Goal: Transaction & Acquisition: Purchase product/service

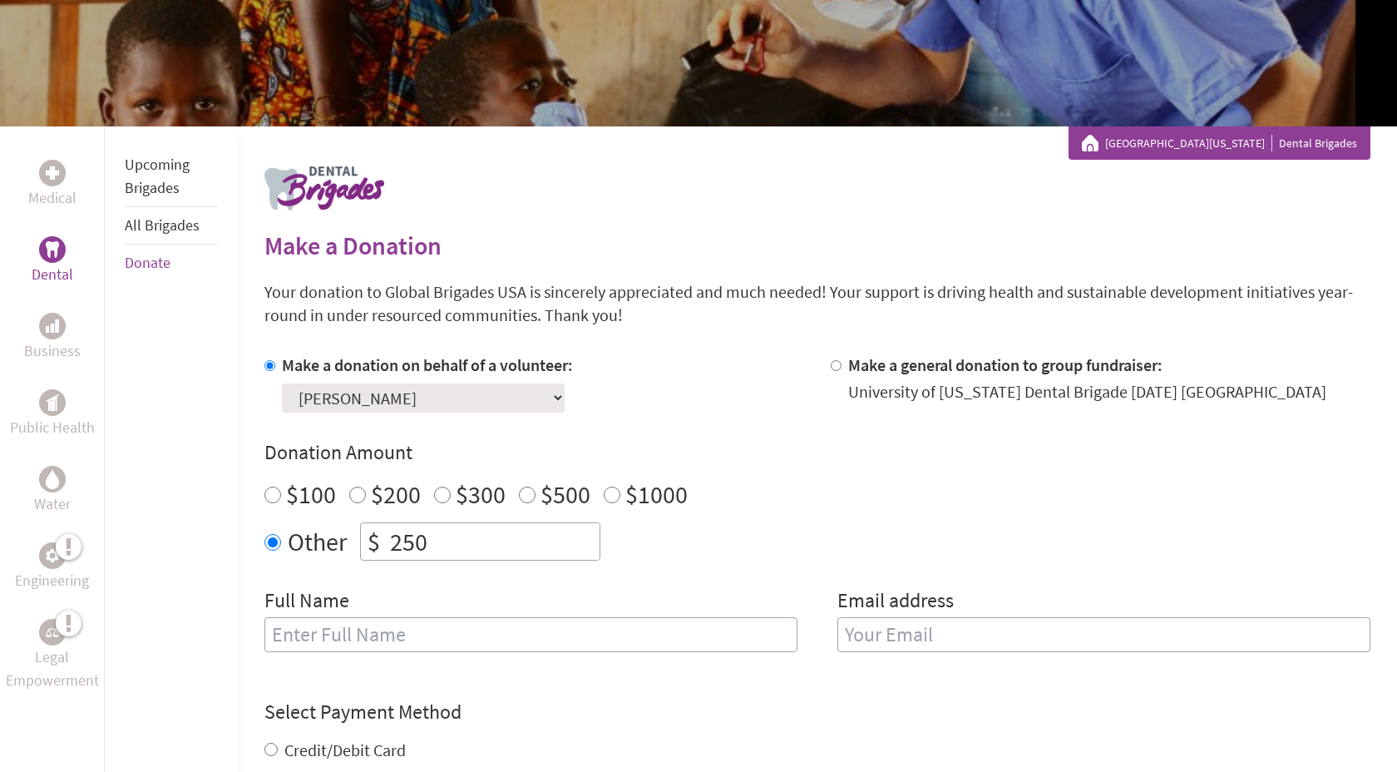
scroll to position [195, 0]
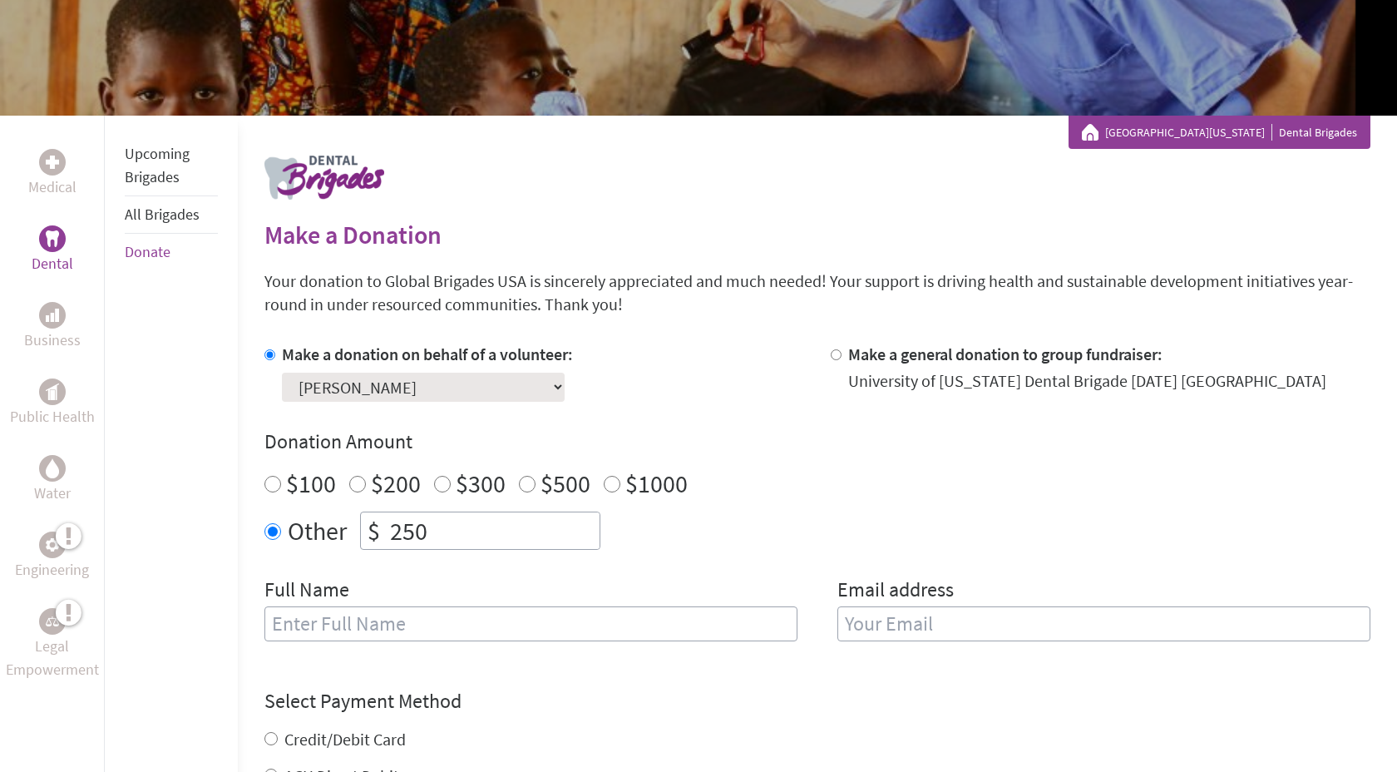
click at [275, 483] on input "$100" at bounding box center [272, 484] width 17 height 17
radio input "true"
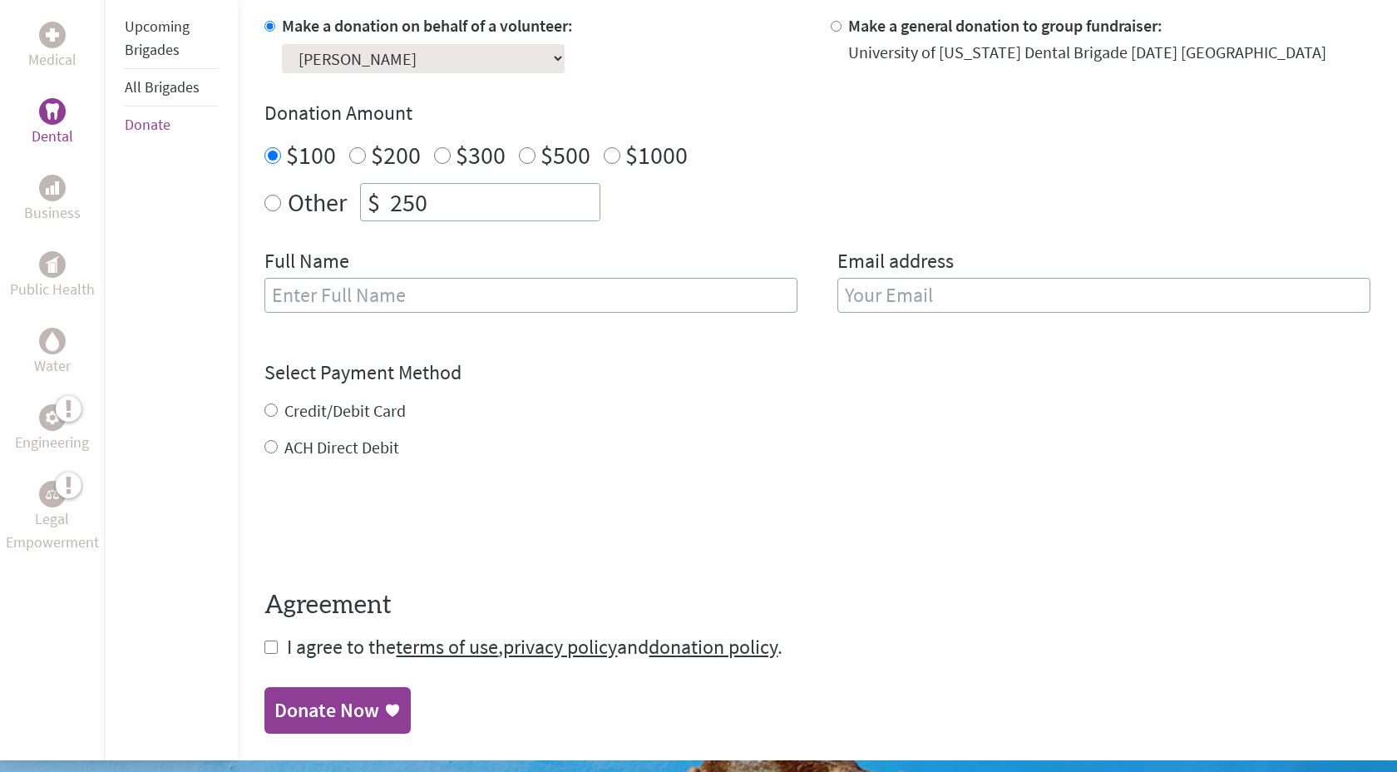
scroll to position [526, 0]
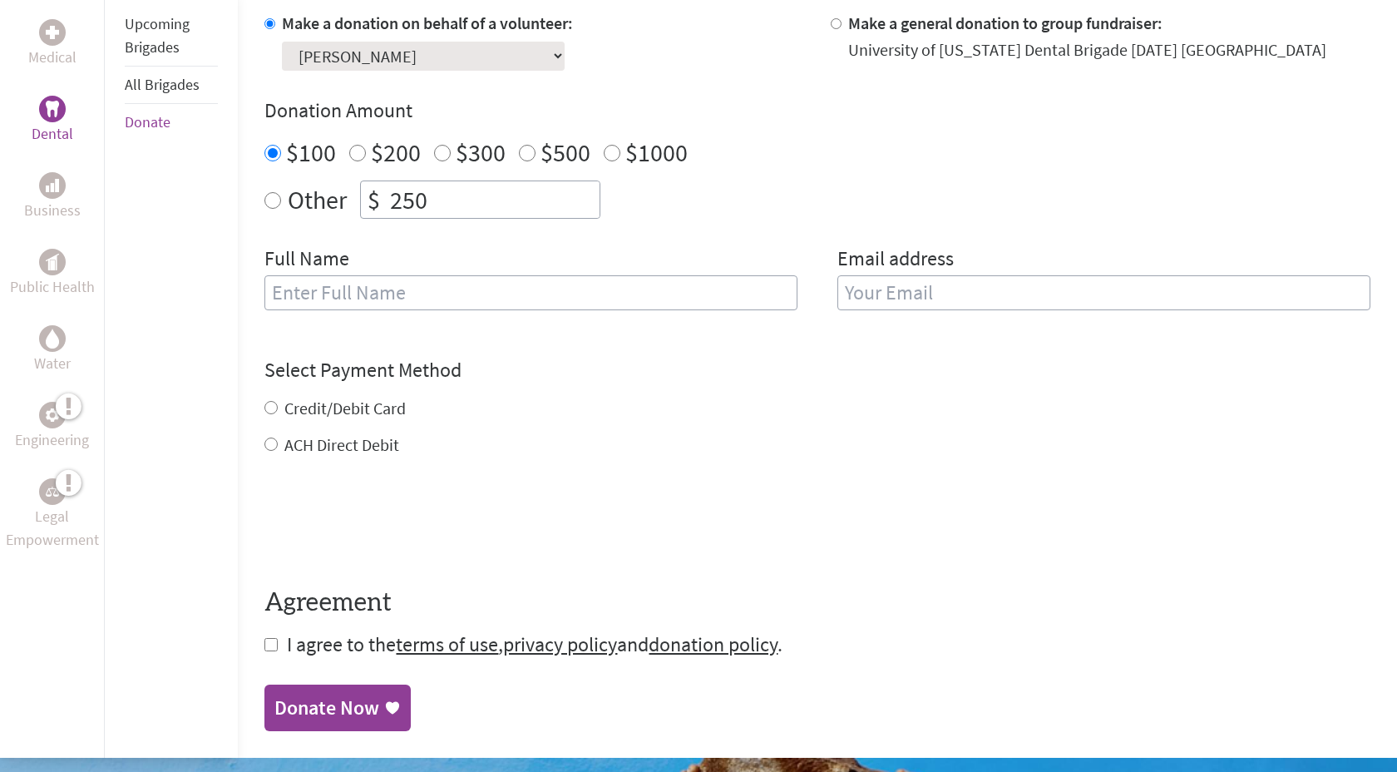
click at [334, 284] on input "text" at bounding box center [530, 292] width 533 height 35
type input "Anika"
type input "H"
click at [346, 281] on input "Anika" at bounding box center [530, 292] width 533 height 35
type input "[PERSON_NAME]"
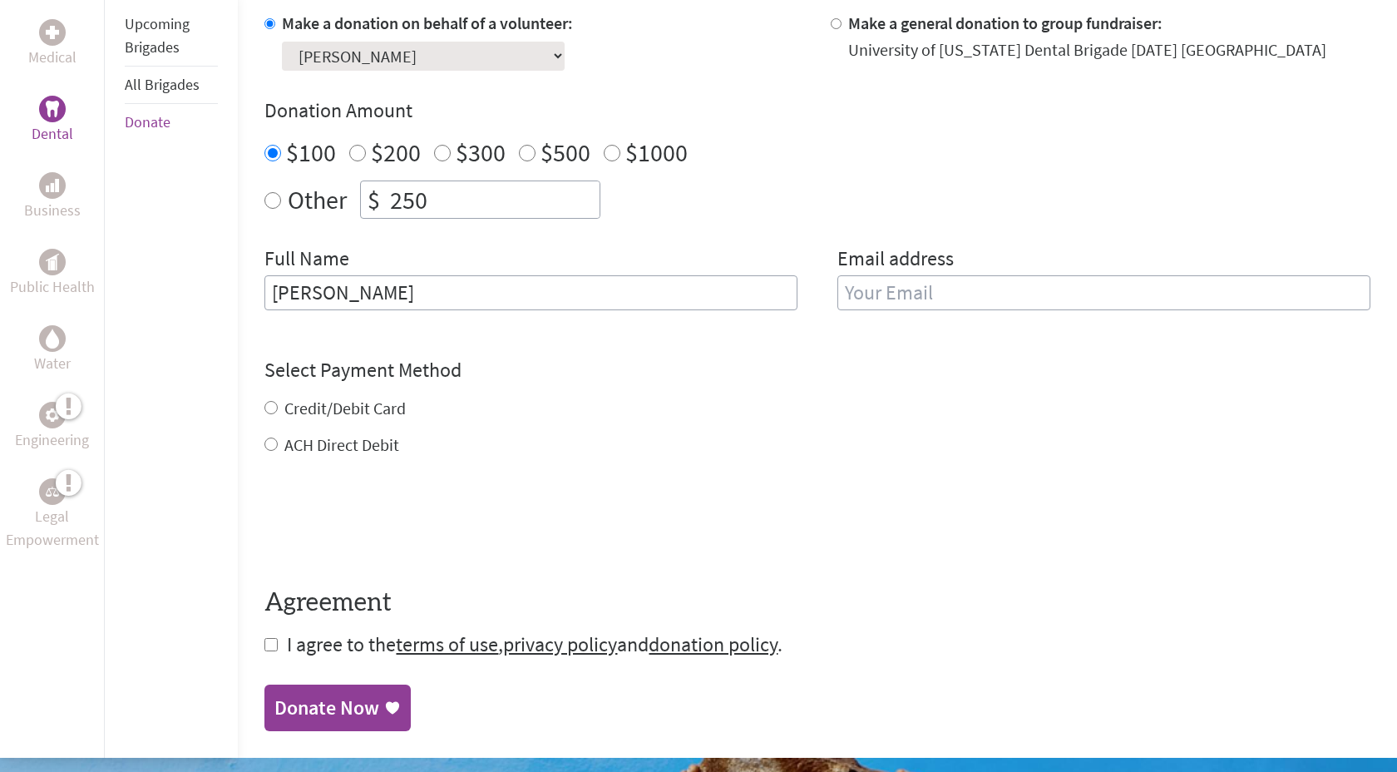
click at [870, 292] on input "email" at bounding box center [1103, 292] width 533 height 35
type input "[EMAIL_ADDRESS][DOMAIN_NAME]"
click at [328, 409] on div "Credit/Debit Card ACH Direct Debit" at bounding box center [817, 427] width 1106 height 60
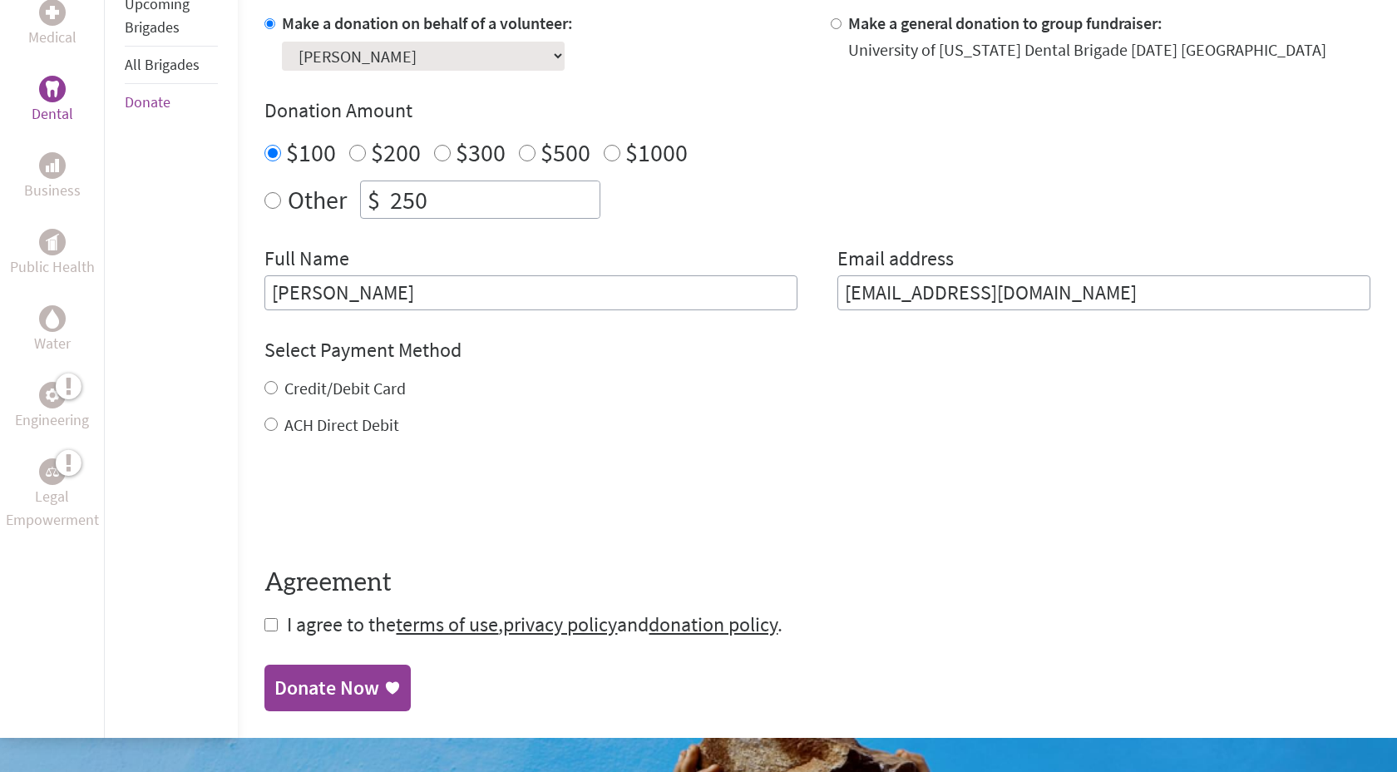
click at [301, 392] on label "Credit/Debit Card" at bounding box center [344, 388] width 121 height 21
click at [278, 392] on input "Credit/Debit Card" at bounding box center [270, 387] width 13 height 13
radio input "true"
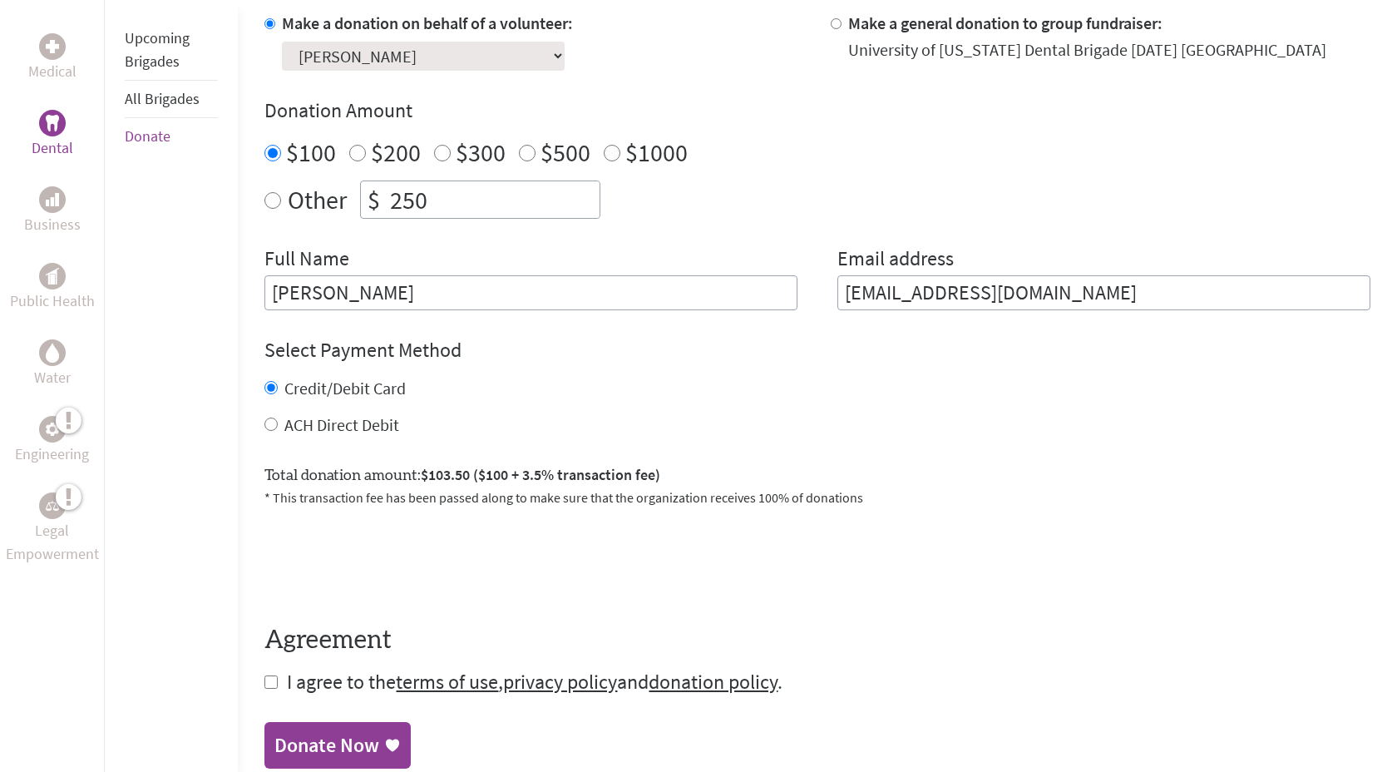
scroll to position [722, 0]
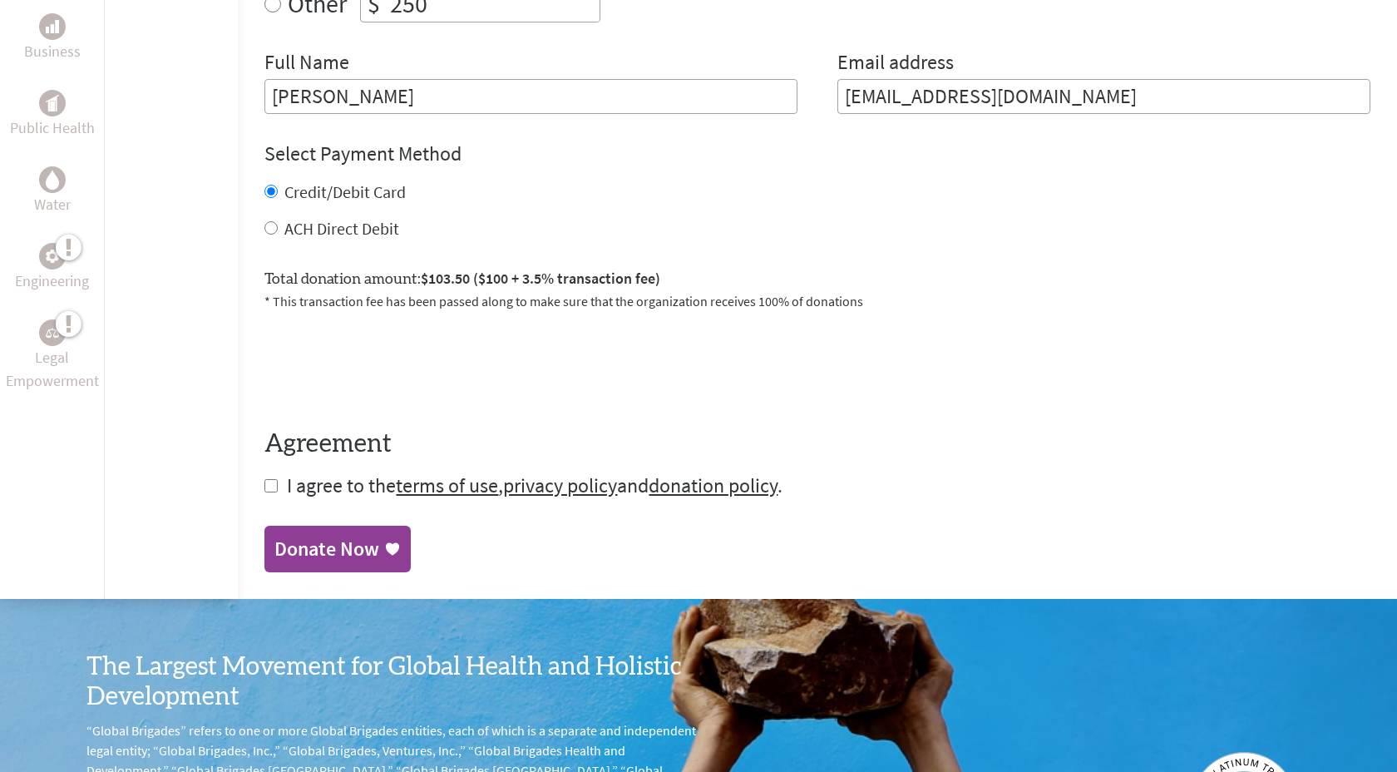
click at [270, 486] on input "checkbox" at bounding box center [270, 485] width 13 height 13
checkbox input "true"
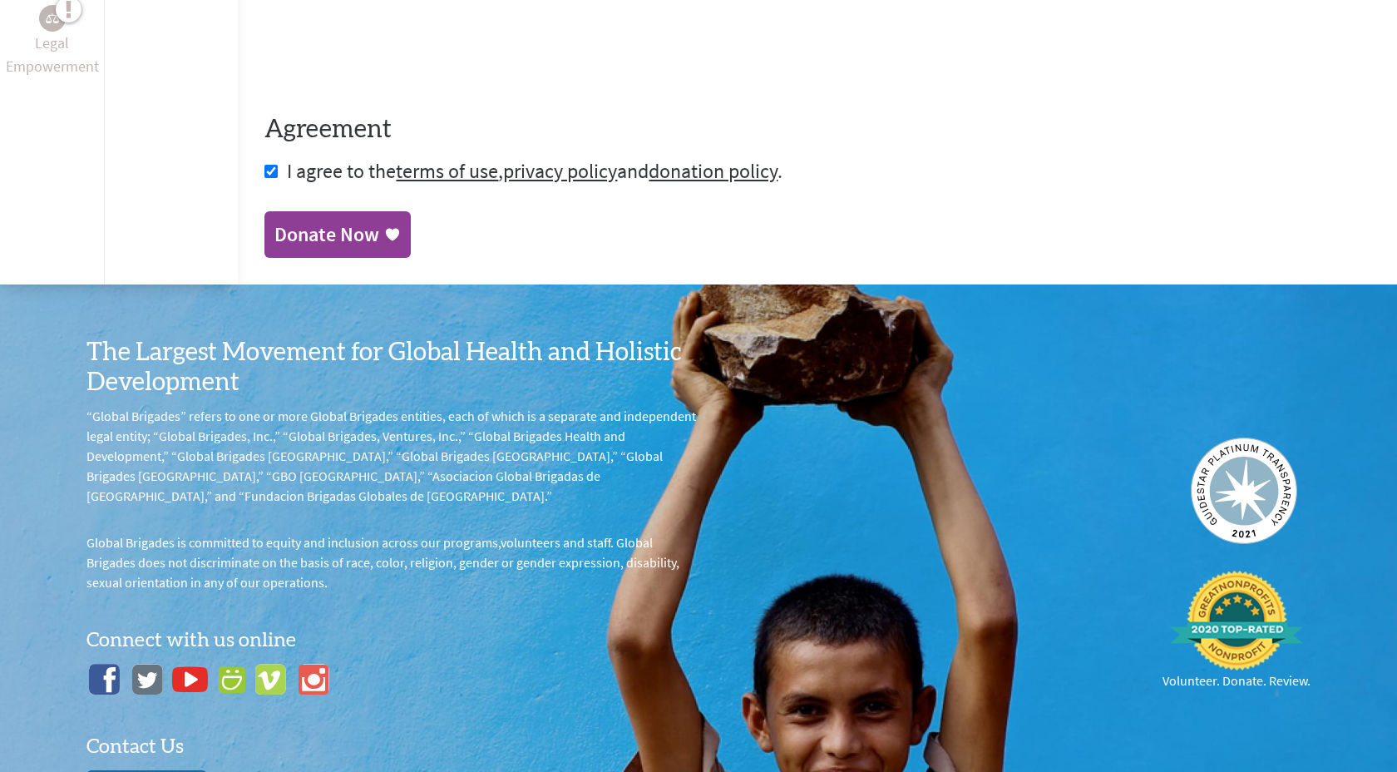
scroll to position [645, 0]
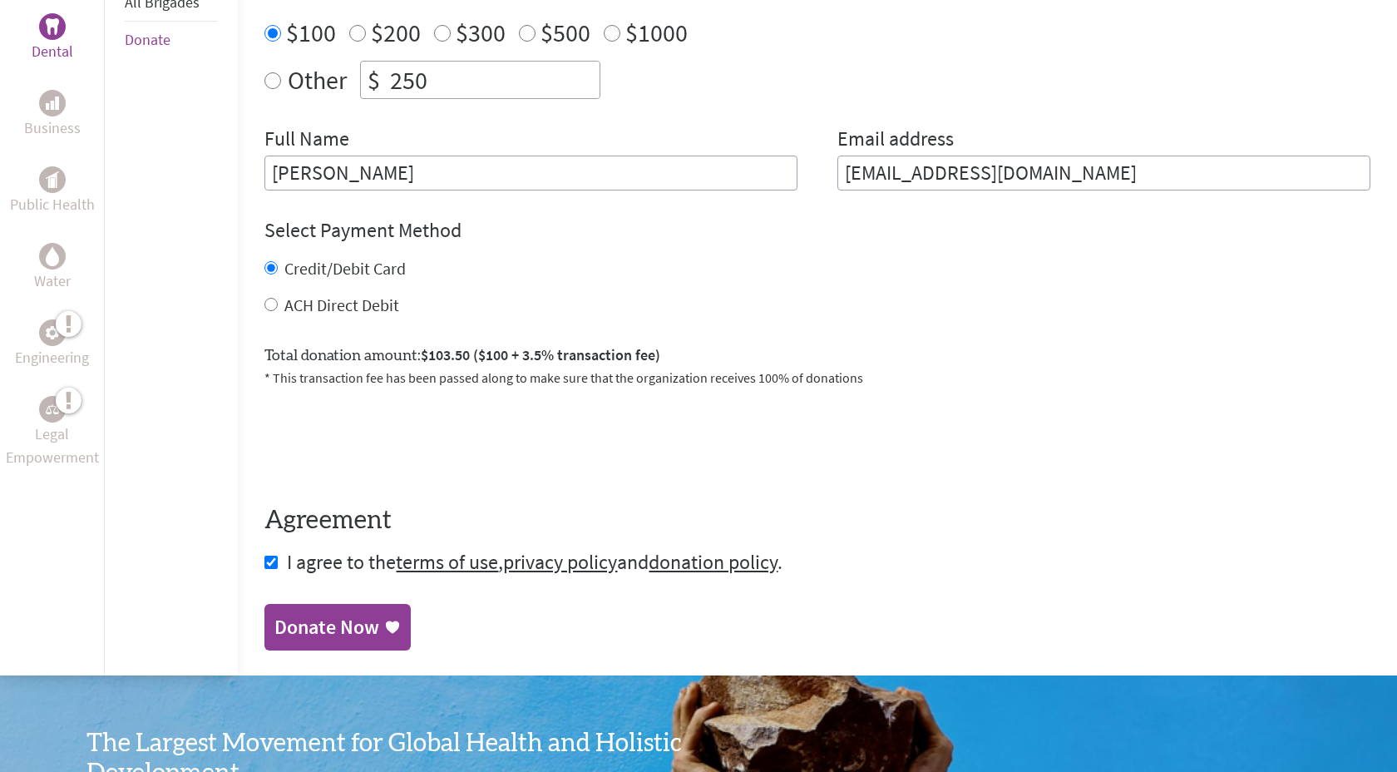
click at [331, 620] on div "Donate Now" at bounding box center [326, 627] width 105 height 27
